Goal: Register for event/course

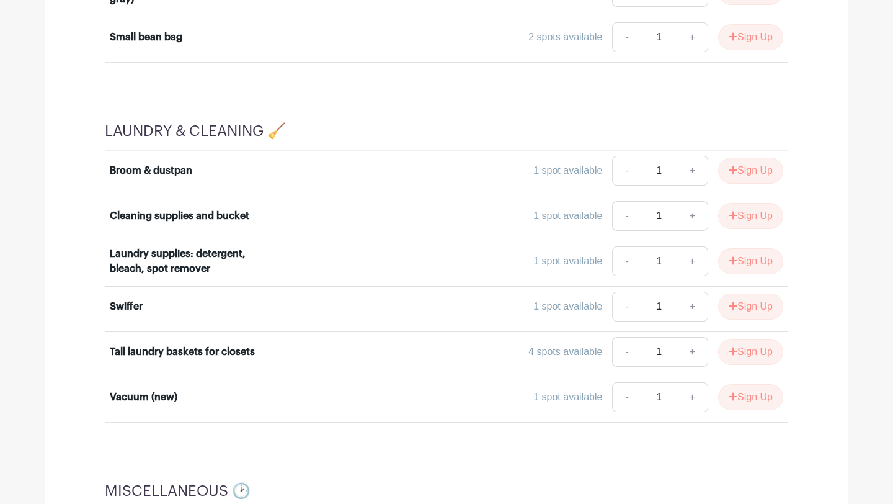
scroll to position [6739, 0]
click at [738, 293] on button "Sign Up" at bounding box center [750, 306] width 65 height 26
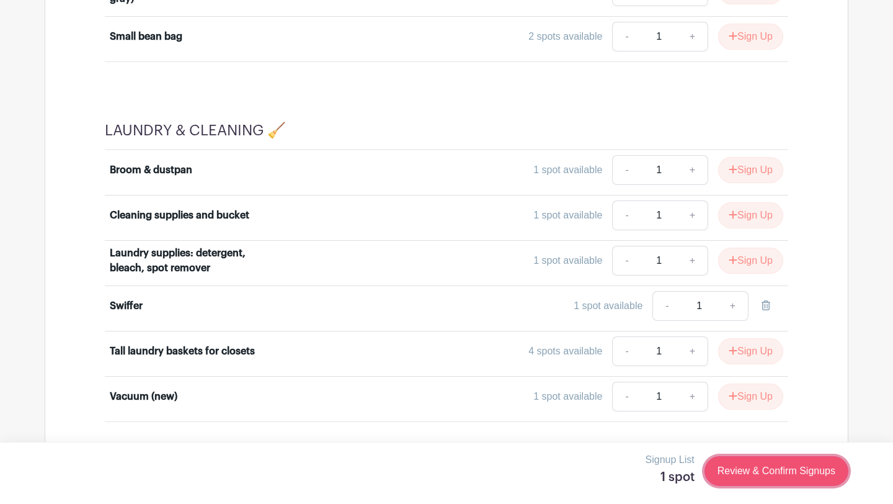
click at [734, 481] on link "Review & Confirm Signups" at bounding box center [777, 471] width 144 height 30
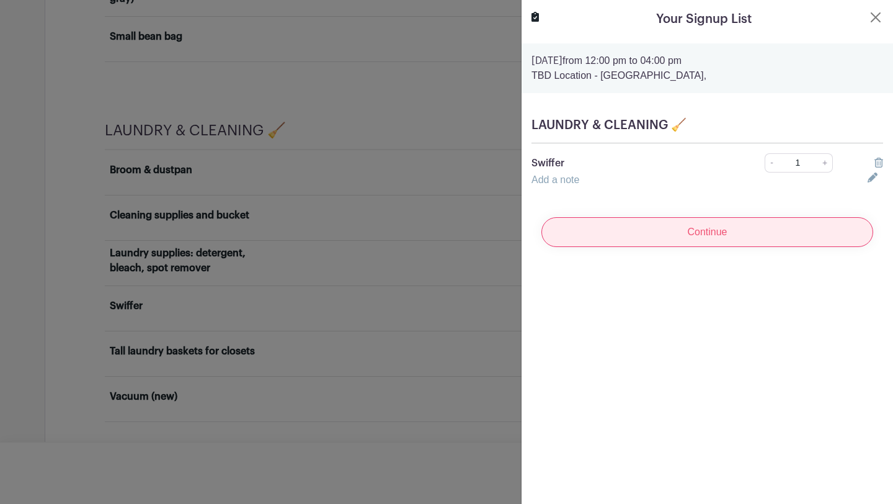
click at [713, 237] on input "Continue" at bounding box center [708, 232] width 332 height 30
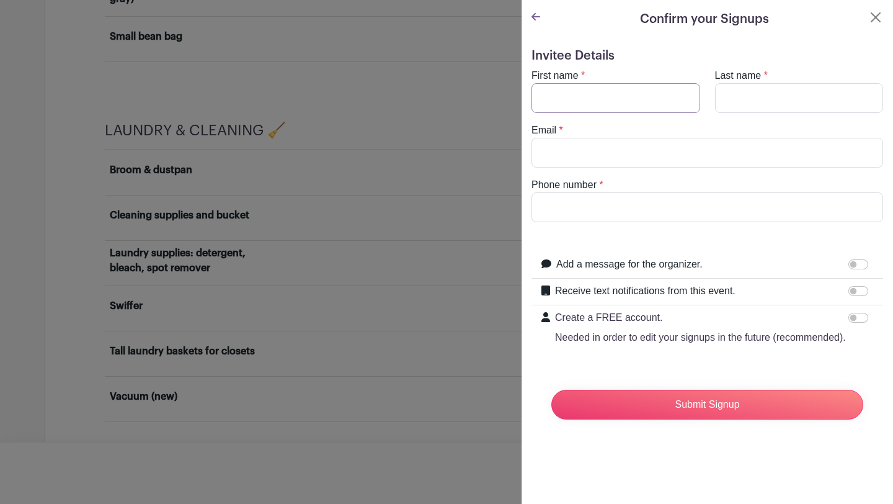
click at [663, 92] on input "First name" at bounding box center [616, 98] width 169 height 30
type input "[PERSON_NAME]"
click at [756, 107] on input "Last name" at bounding box center [799, 98] width 169 height 30
type input "[PERSON_NAME]"
type input "9256422117"
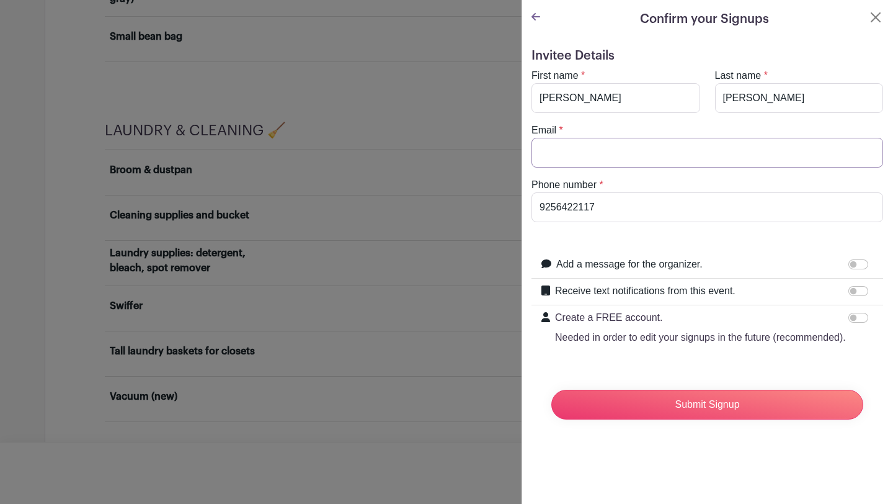
click at [738, 152] on input "Email" at bounding box center [708, 153] width 352 height 30
type input "[EMAIL_ADDRESS][DOMAIN_NAME]"
click at [648, 205] on input "9256422117" at bounding box center [708, 207] width 352 height 30
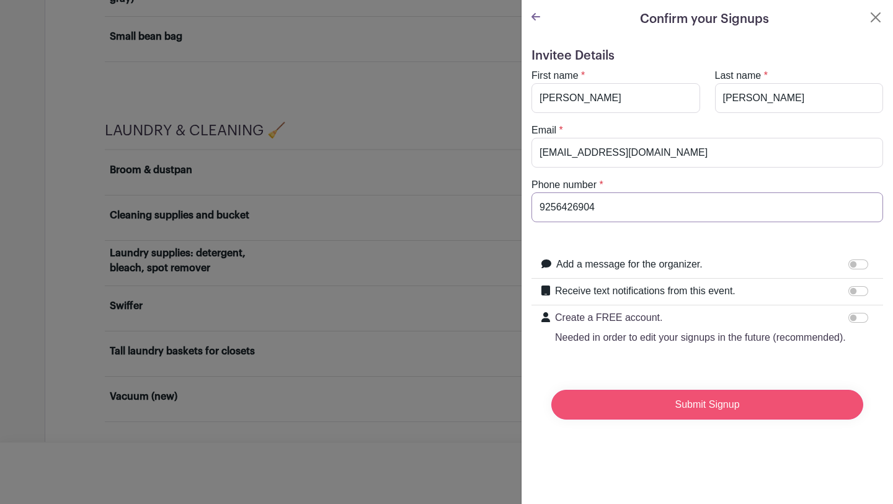
type input "9256426904"
click at [691, 392] on input "Submit Signup" at bounding box center [708, 405] width 312 height 30
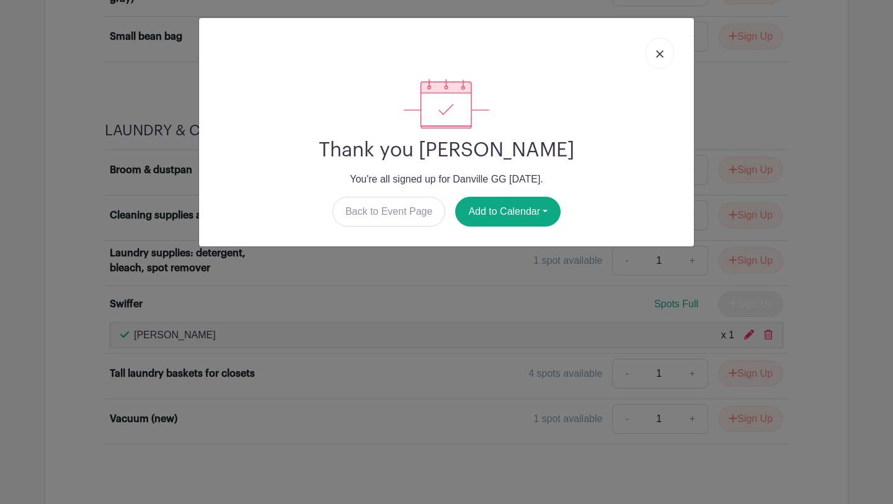
click at [663, 56] on img at bounding box center [659, 53] width 7 height 7
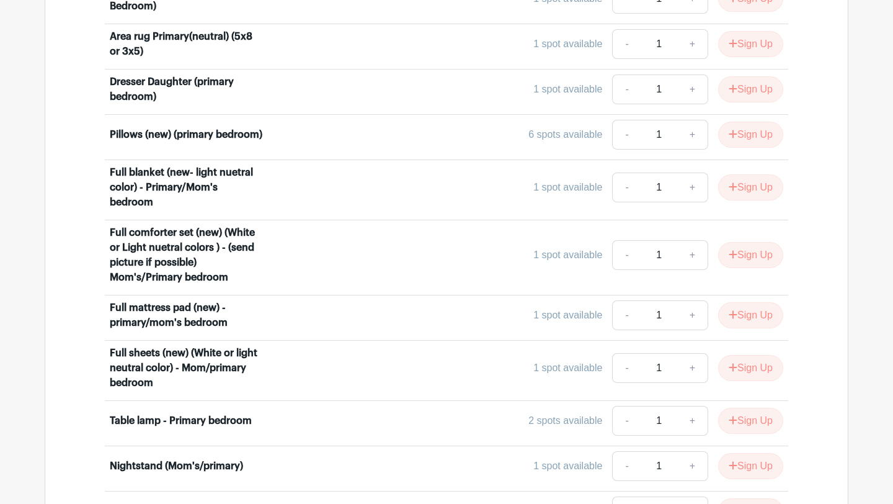
scroll to position [4897, 0]
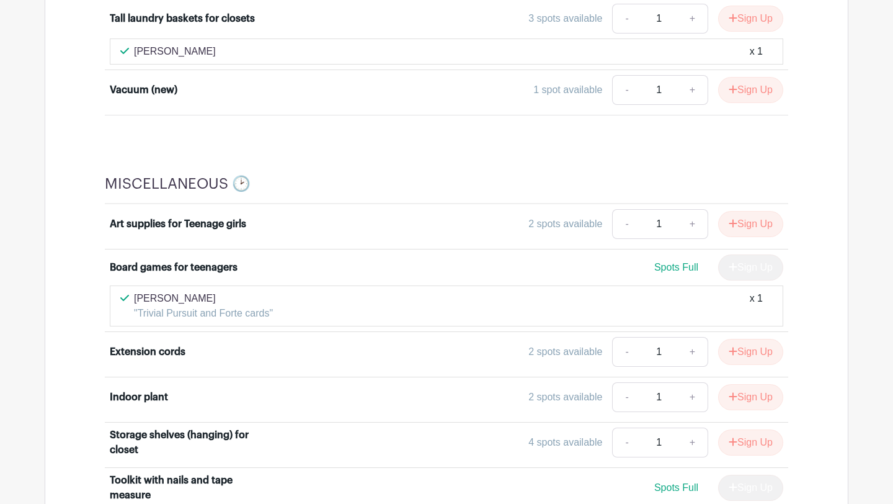
scroll to position [7089, 0]
